Goal: Information Seeking & Learning: Find specific fact

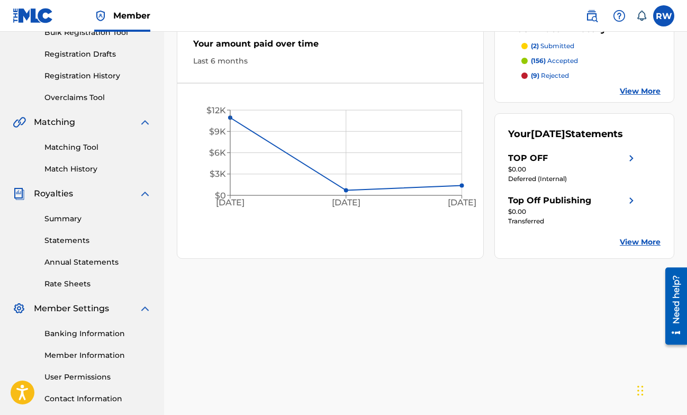
scroll to position [152, 0]
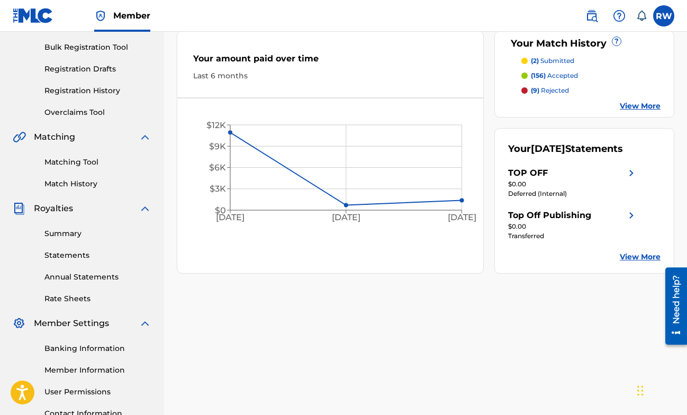
click at [83, 167] on link "Matching Tool" at bounding box center [97, 162] width 107 height 11
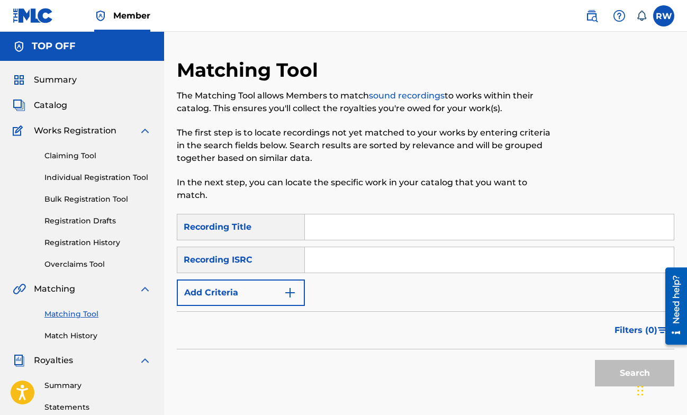
click at [636, 324] on span "Filters ( 0 )" at bounding box center [636, 330] width 43 height 13
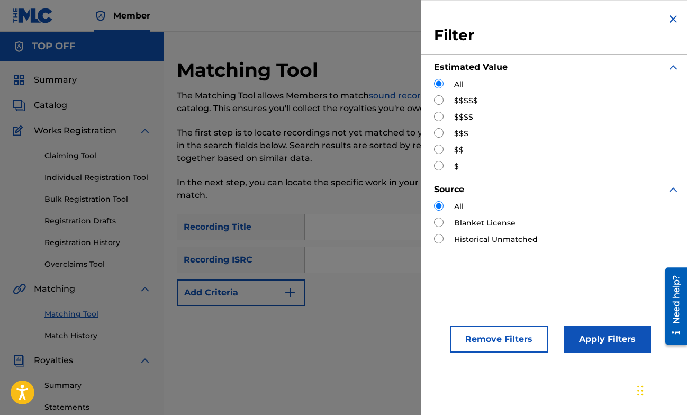
click at [341, 280] on div "SearchWithCriteria80c7f14f-81c1-4755-9ec2-7eecd198fc43 Recording Title SearchWi…" at bounding box center [426, 260] width 498 height 92
click at [430, 287] on div "Filter Estimated Value All $$$$$ $$$$ $$$ $$ $ Source All Blanket License Histo…" at bounding box center [557, 207] width 271 height 415
click at [669, 23] on img "Search Form" at bounding box center [673, 19] width 13 height 13
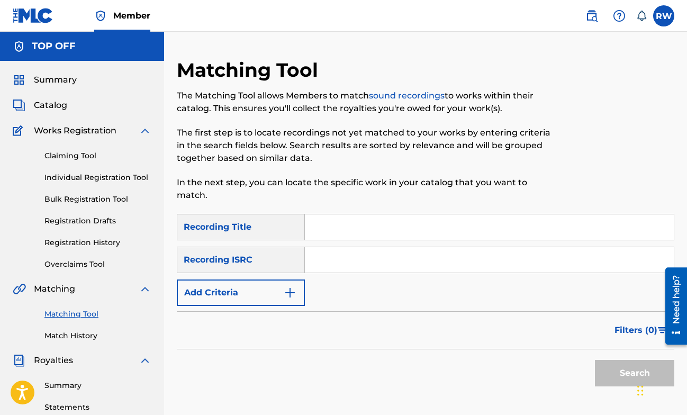
click at [392, 226] on input "Search Form" at bounding box center [489, 226] width 369 height 25
click at [329, 311] on div "Filters ( 0 )" at bounding box center [426, 330] width 498 height 38
click at [294, 287] on img "Search Form" at bounding box center [290, 293] width 13 height 13
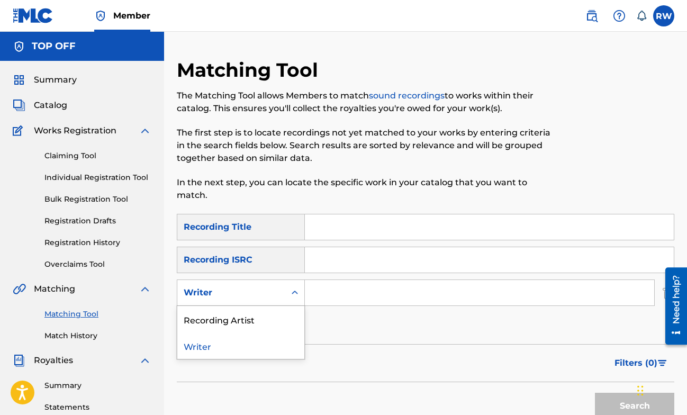
click at [288, 284] on div "Search Form" at bounding box center [294, 292] width 19 height 19
click at [282, 316] on div "Recording Artist" at bounding box center [240, 319] width 127 height 26
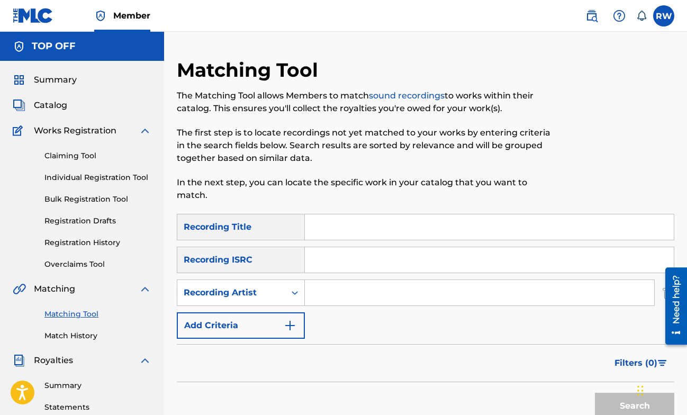
click at [313, 283] on input "Search Form" at bounding box center [480, 292] width 350 height 25
type input "liband"
click at [595, 393] on button "Search" at bounding box center [634, 406] width 79 height 26
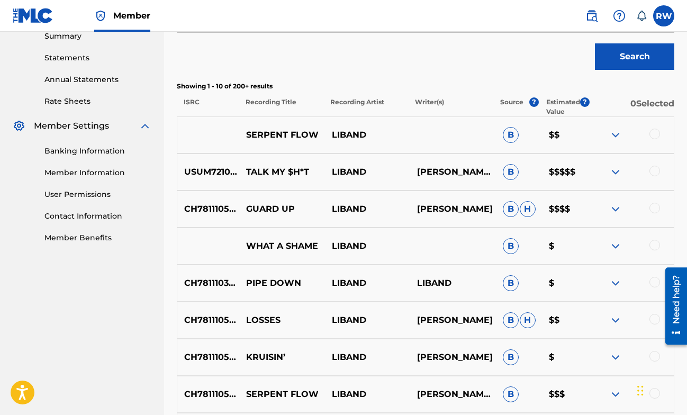
scroll to position [320, 0]
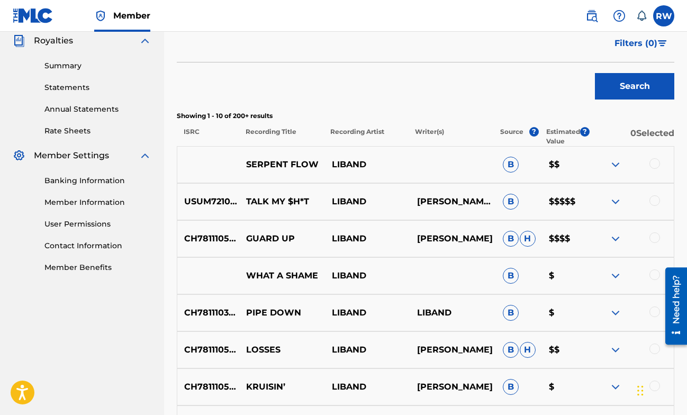
click at [619, 232] on img at bounding box center [616, 238] width 13 height 13
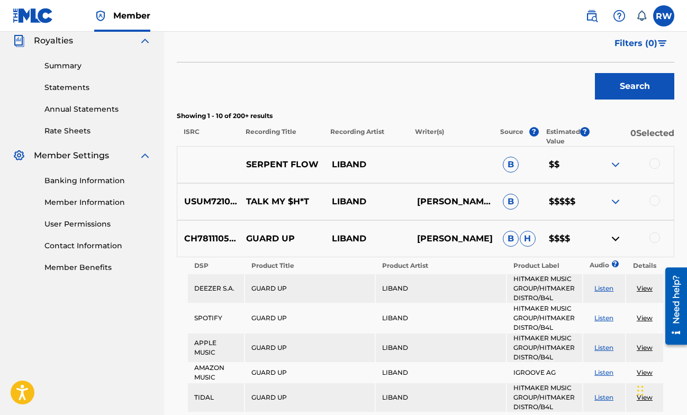
click at [619, 232] on img at bounding box center [616, 238] width 13 height 13
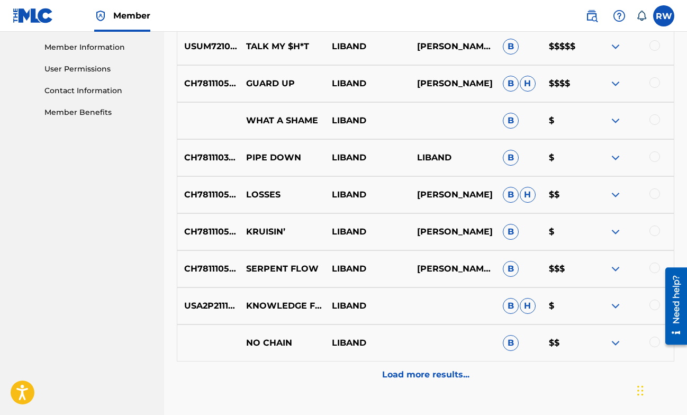
scroll to position [488, 0]
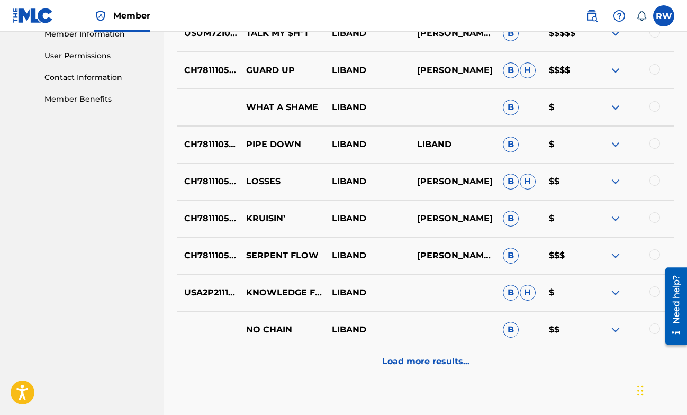
click at [469, 353] on div "Load more results..." at bounding box center [426, 361] width 498 height 26
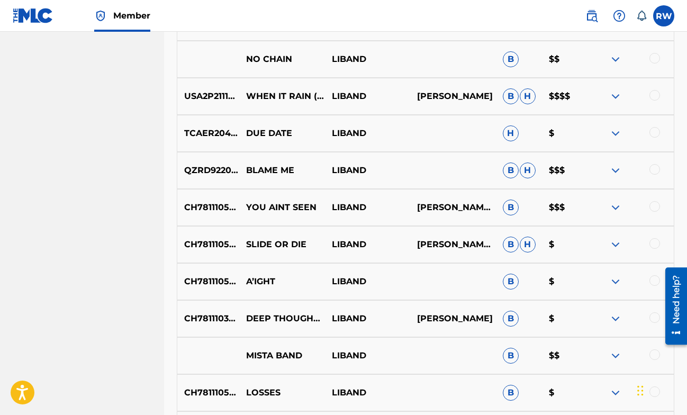
scroll to position [910, 0]
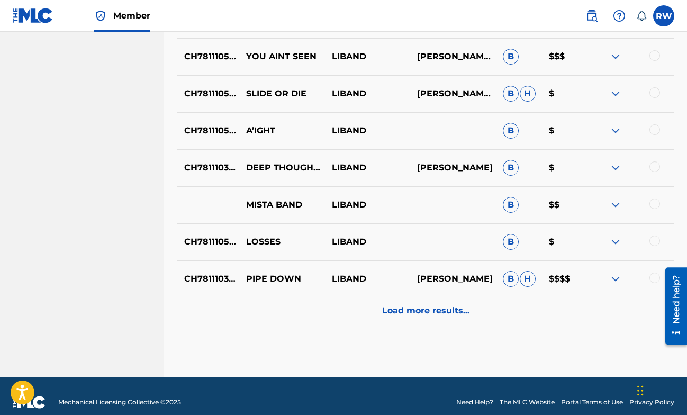
click at [453, 305] on p "Load more results..." at bounding box center [425, 311] width 87 height 13
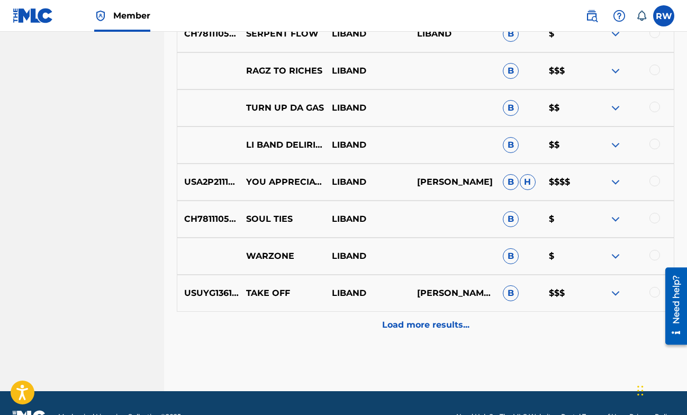
scroll to position [1281, 0]
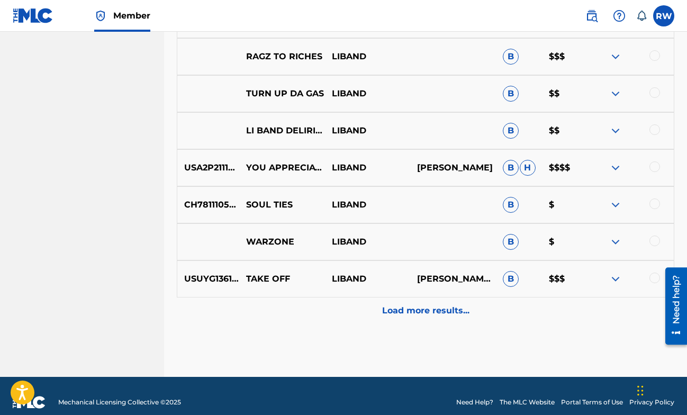
click at [453, 305] on p "Load more results..." at bounding box center [425, 311] width 87 height 13
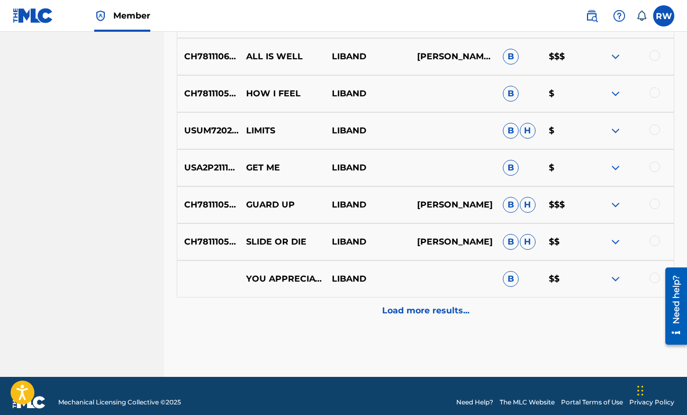
click at [453, 305] on p "Load more results..." at bounding box center [425, 311] width 87 height 13
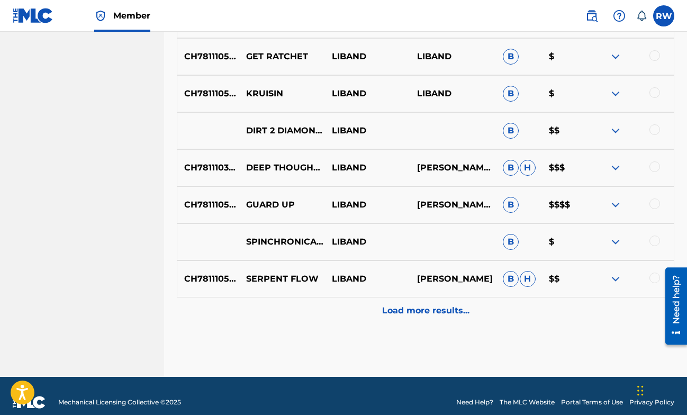
click at [453, 305] on p "Load more results..." at bounding box center [425, 311] width 87 height 13
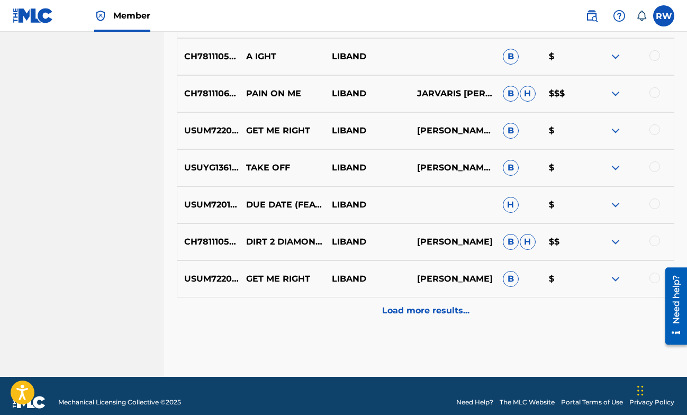
click at [442, 305] on p "Load more results..." at bounding box center [425, 311] width 87 height 13
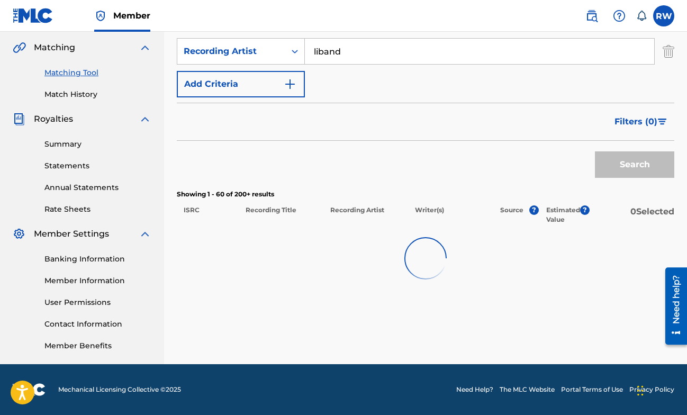
scroll to position [2393, 0]
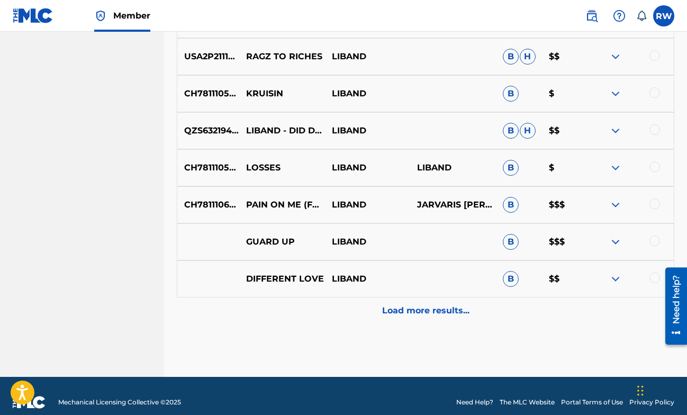
click at [442, 305] on p "Load more results..." at bounding box center [425, 311] width 87 height 13
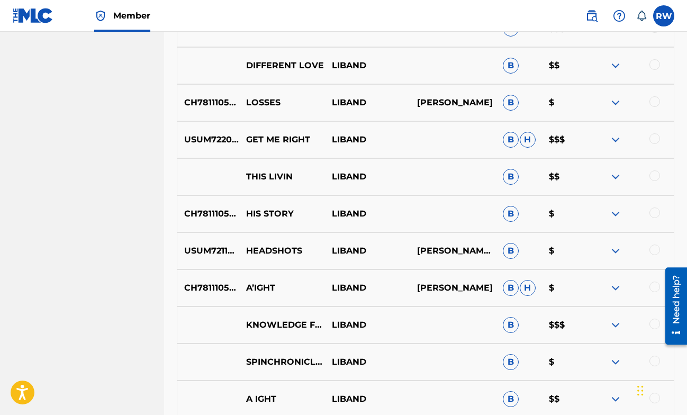
scroll to position [3134, 0]
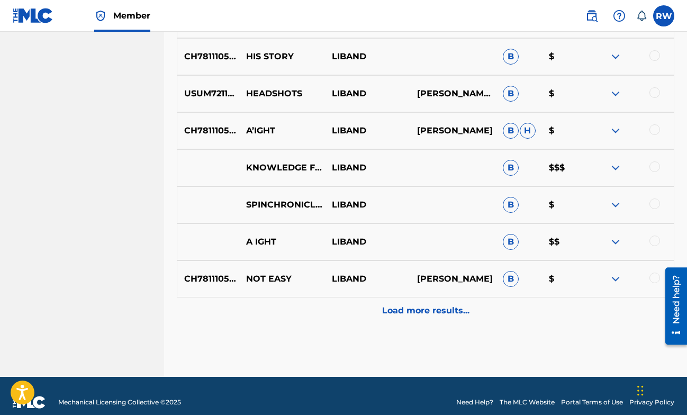
click at [442, 305] on p "Load more results..." at bounding box center [425, 311] width 87 height 13
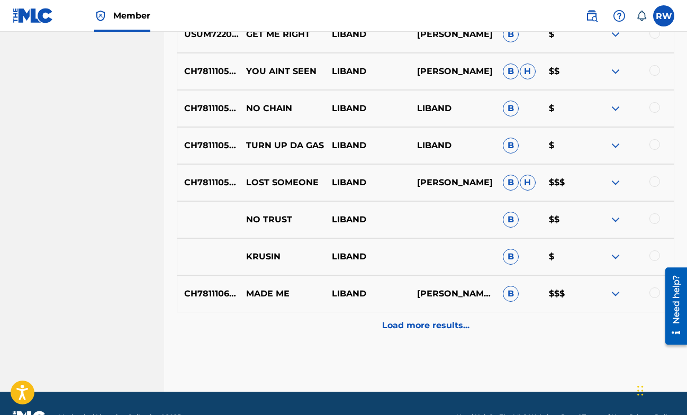
scroll to position [3505, 0]
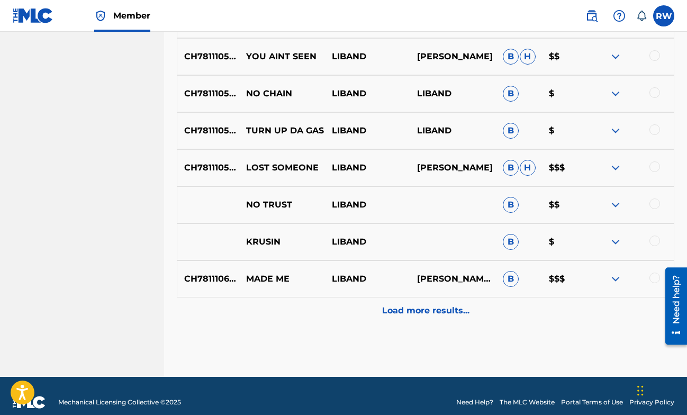
click at [393, 305] on p "Load more results..." at bounding box center [425, 311] width 87 height 13
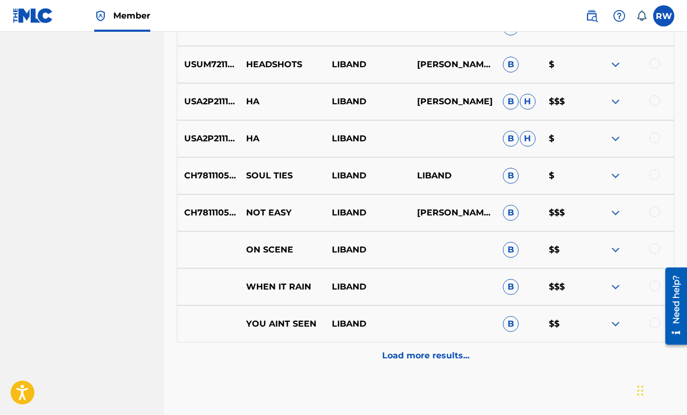
scroll to position [3876, 0]
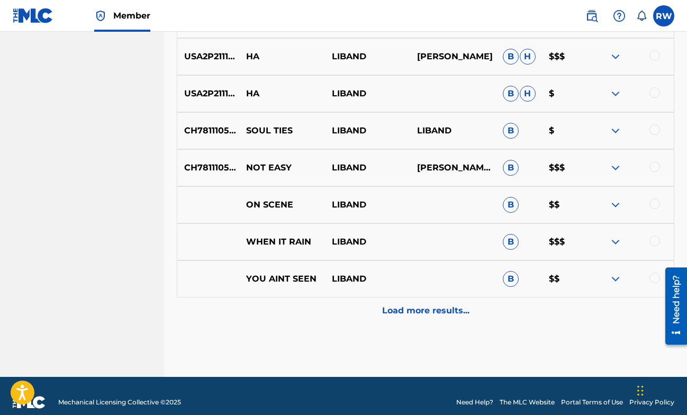
drag, startPoint x: 492, startPoint y: 312, endPoint x: 481, endPoint y: 298, distance: 18.2
click at [481, 298] on div "Load more results..." at bounding box center [426, 311] width 498 height 26
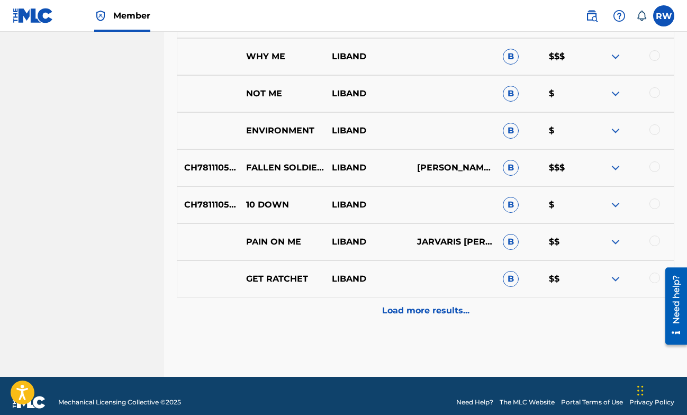
click at [481, 298] on div "Load more results..." at bounding box center [426, 311] width 498 height 26
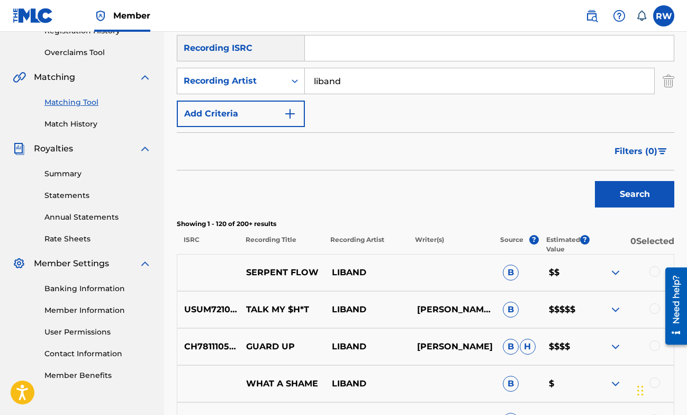
scroll to position [0, 0]
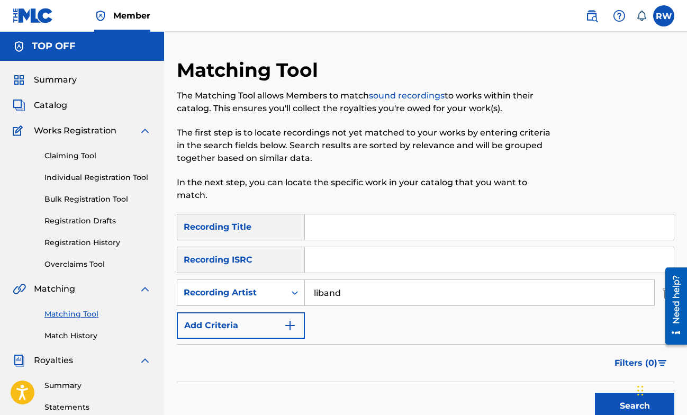
click at [65, 71] on div "Summary Catalog Works Registration Claiming Tool Individual Registration Tool B…" at bounding box center [82, 333] width 164 height 545
click at [676, 8] on nav "Member RW RW [PERSON_NAME] [EMAIL_ADDRESS][DOMAIN_NAME] Notification Preference…" at bounding box center [343, 16] width 687 height 32
click at [665, 20] on label at bounding box center [664, 15] width 21 height 21
click at [664, 16] on input "RW [PERSON_NAME] [EMAIL_ADDRESS][DOMAIN_NAME] Notification Preferences Profile …" at bounding box center [664, 16] width 0 height 0
click at [641, 20] on icon at bounding box center [642, 16] width 11 height 11
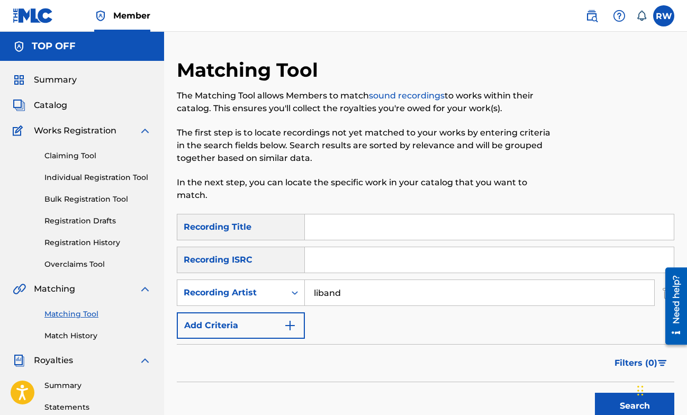
click at [623, 20] on img at bounding box center [619, 16] width 13 height 13
click at [600, 17] on link at bounding box center [591, 15] width 21 height 21
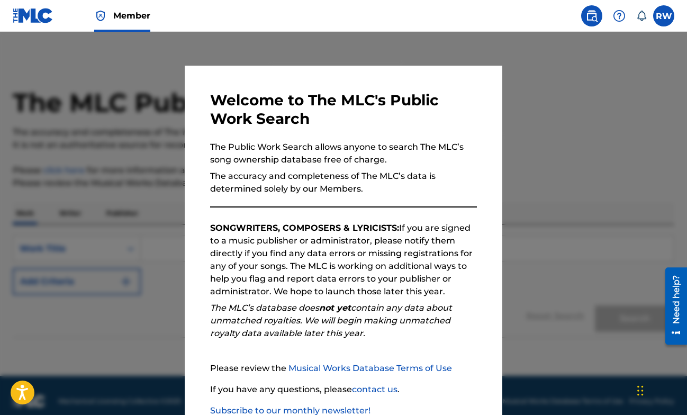
click at [549, 156] on div at bounding box center [343, 239] width 687 height 415
